Goal: Communication & Community: Ask a question

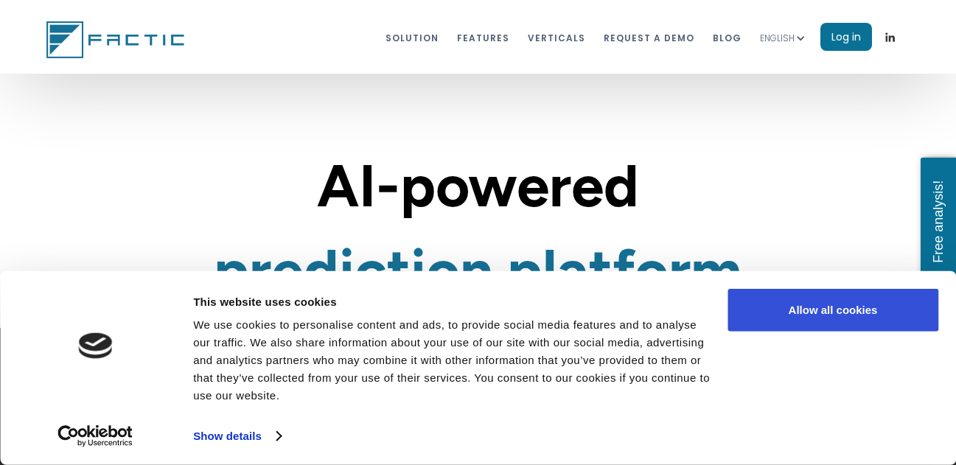
click at [861, 301] on button "Allow all cookies" at bounding box center [833, 310] width 211 height 43
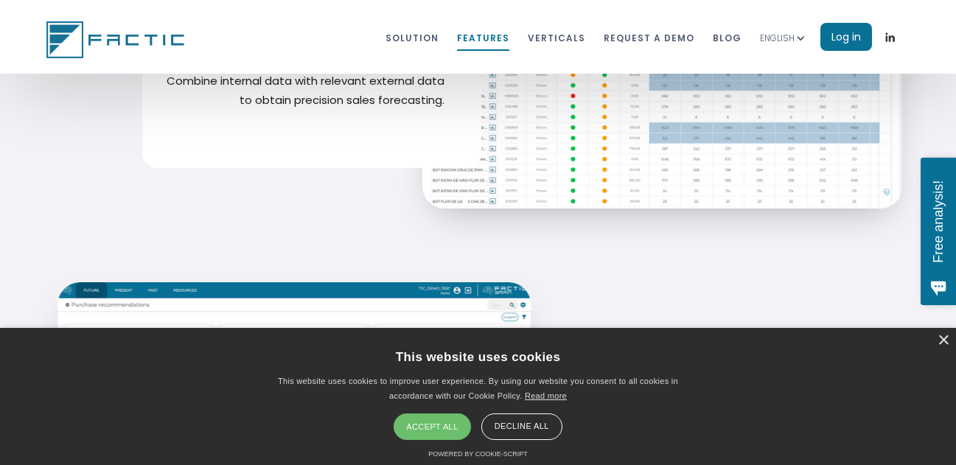
scroll to position [5973, 0]
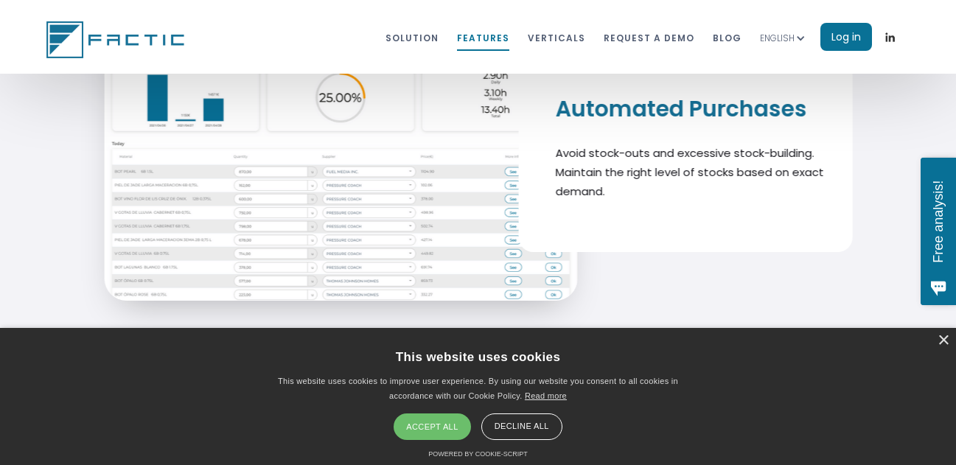
click at [428, 415] on div "Accept all" at bounding box center [432, 427] width 77 height 27
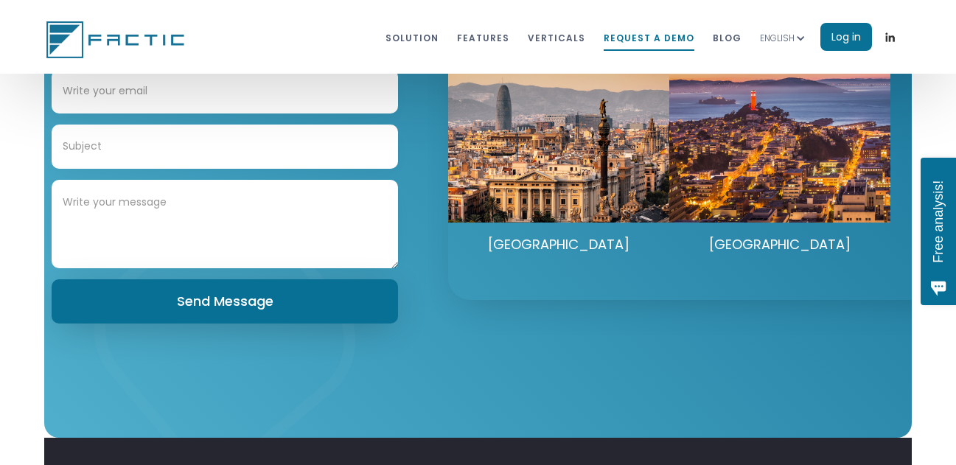
scroll to position [7787, 0]
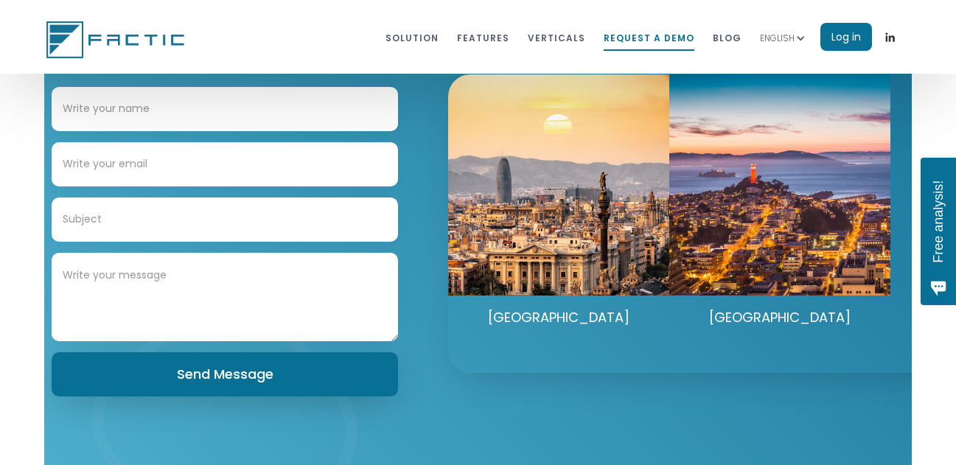
click at [131, 100] on div "Request a demonstration See Factic Brain in action Send Message Thank you! Your…" at bounding box center [224, 174] width 361 height 468
click at [117, 156] on form "Send Message" at bounding box center [225, 242] width 347 height 310
click at [145, 131] on input "Contact Form" at bounding box center [225, 109] width 347 height 44
type input "[PERSON_NAME]"
click at [163, 187] on input "Contact Form" at bounding box center [225, 164] width 347 height 44
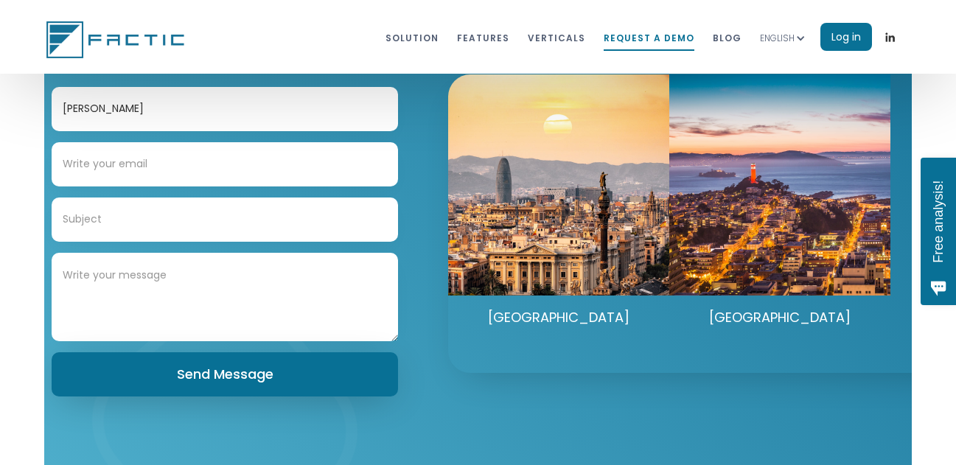
type input "[PERSON_NAME][EMAIL_ADDRESS][DOMAIN_NAME]"
click at [176, 242] on input "Contact Form" at bounding box center [225, 220] width 347 height 44
type input "Investment Proposal"
click at [190, 324] on textarea "Contact Form" at bounding box center [225, 297] width 347 height 88
click at [72, 296] on textarea "Contact Form" at bounding box center [225, 297] width 347 height 88
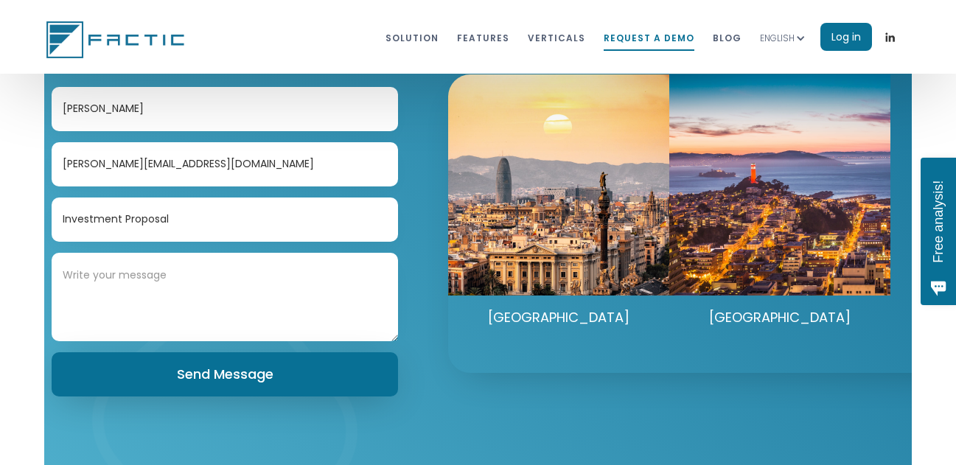
paste textarea "Greetings, I hope this message finds you well. My name is [PERSON_NAME], Fund M…"
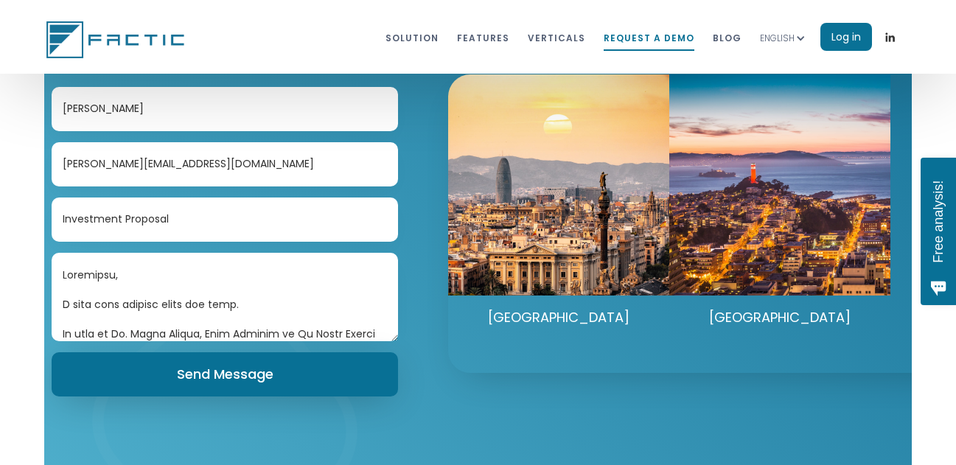
scroll to position [663, 0]
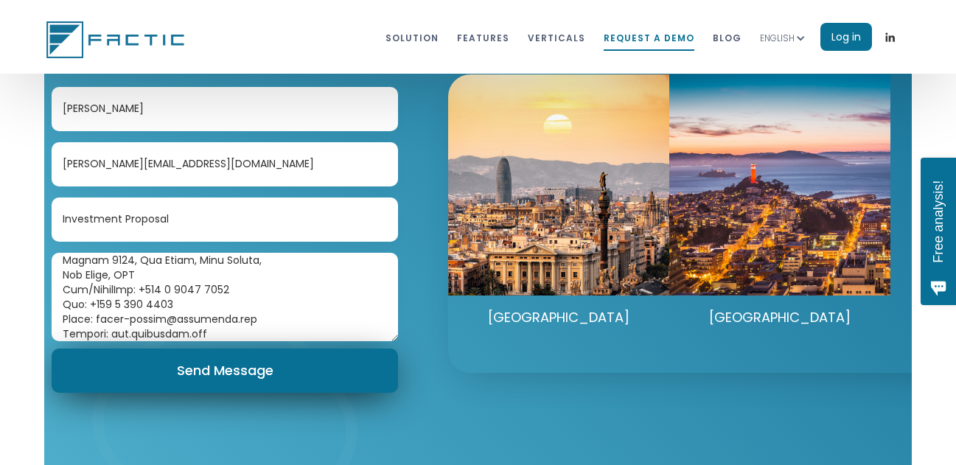
type textarea "Greetings, I hope this message finds you well. My name is [PERSON_NAME], Fund M…"
click at [186, 384] on input "Send Message" at bounding box center [225, 371] width 347 height 44
type input "Please wait..."
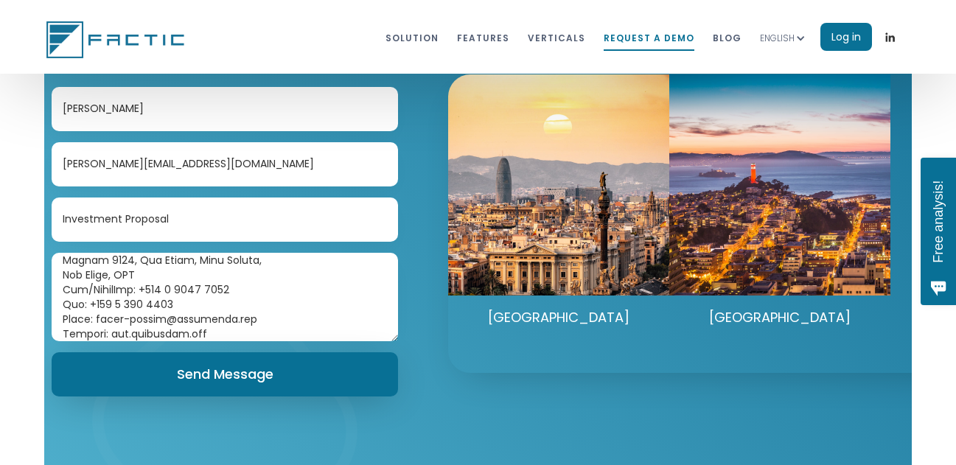
scroll to position [7885, 0]
